Goal: Navigation & Orientation: Find specific page/section

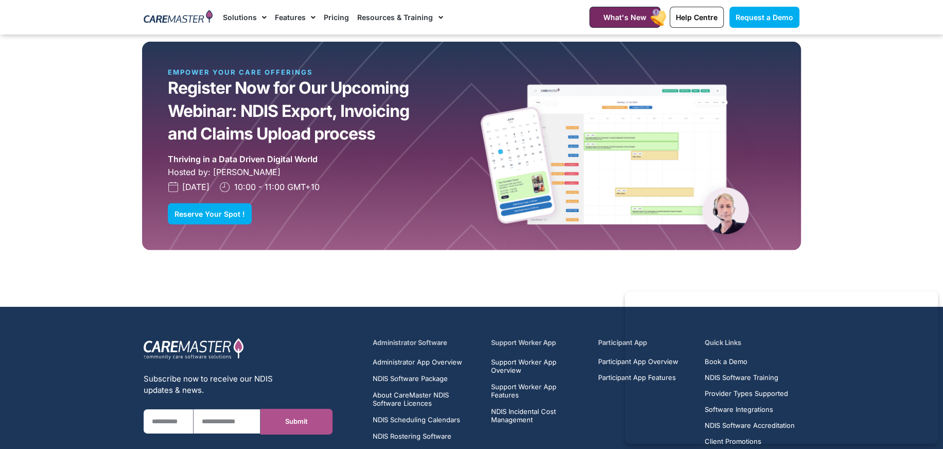
scroll to position [2892, 0]
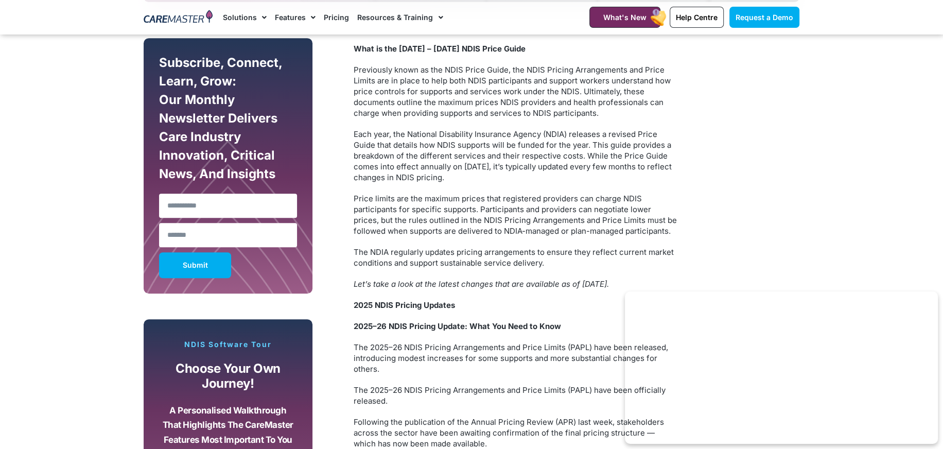
drag, startPoint x: 836, startPoint y: 214, endPoint x: 841, endPoint y: 209, distance: 7.3
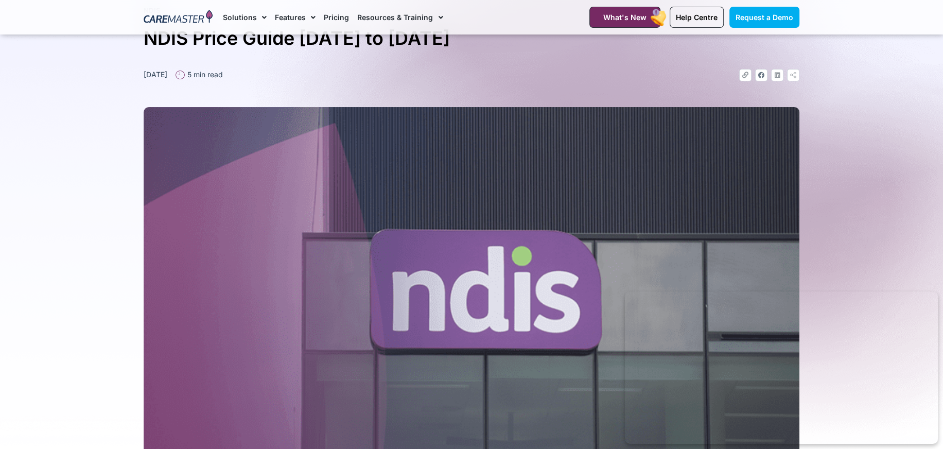
scroll to position [0, 0]
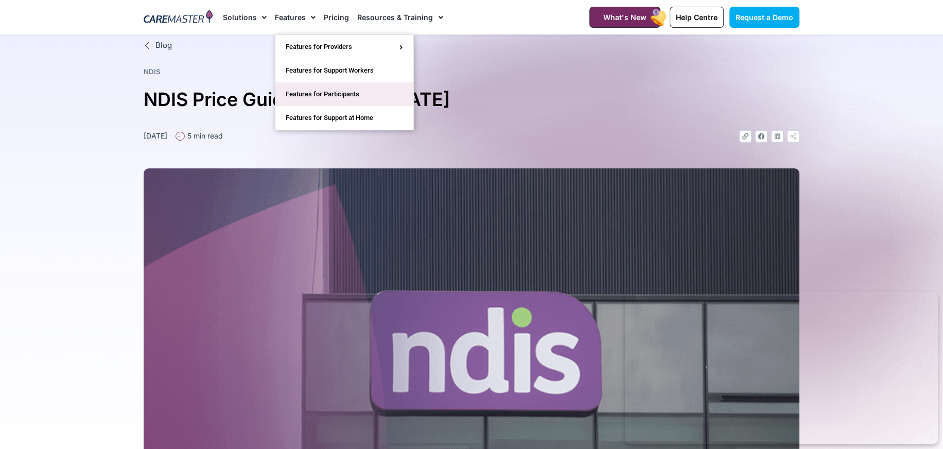
click at [311, 96] on link "Features for Participants" at bounding box center [344, 94] width 138 height 24
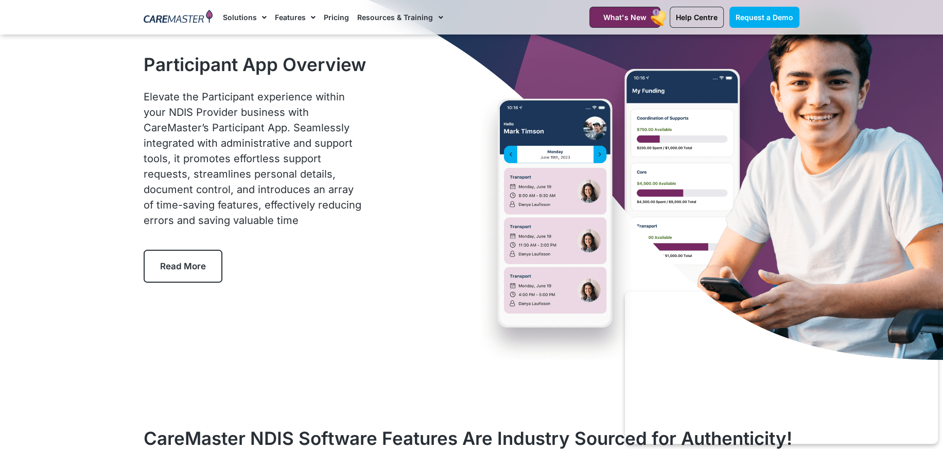
scroll to position [141, 0]
